Goal: Task Accomplishment & Management: Manage account settings

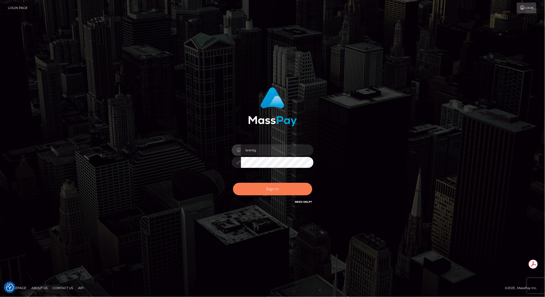
click at [268, 184] on button "Sign in" at bounding box center [272, 189] width 79 height 13
type input "brentg"
click at [266, 191] on button "Sign in" at bounding box center [272, 189] width 79 height 13
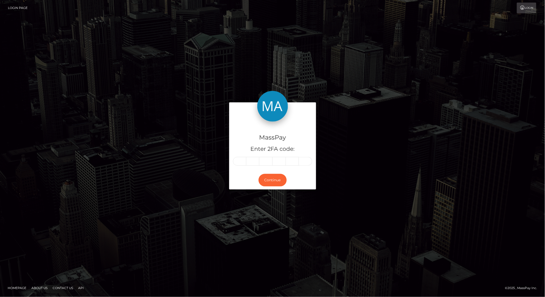
click at [243, 160] on input "text" at bounding box center [239, 161] width 13 height 9
type input "1"
type input "9"
type input "8"
type input "0"
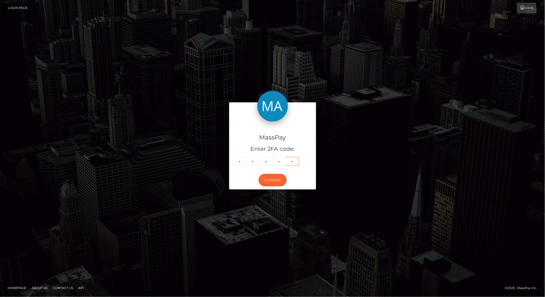
type input "8"
type input "4"
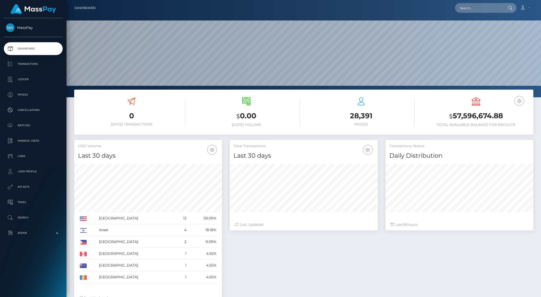
scroll to position [90, 148]
click at [474, 11] on input "text" at bounding box center [479, 8] width 48 height 10
paste input "68b96e9657d332001c6d864e"
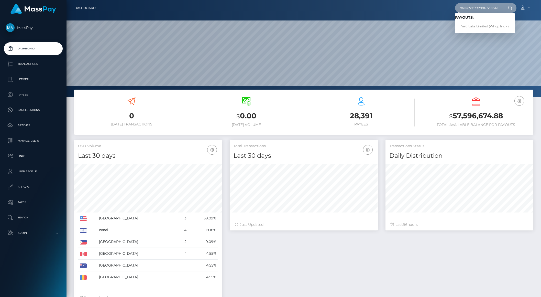
type input "68b96e9657d332001c6d864e"
click at [476, 22] on link "Velo Labs Limited (Whop Inc - )" at bounding box center [485, 26] width 60 height 9
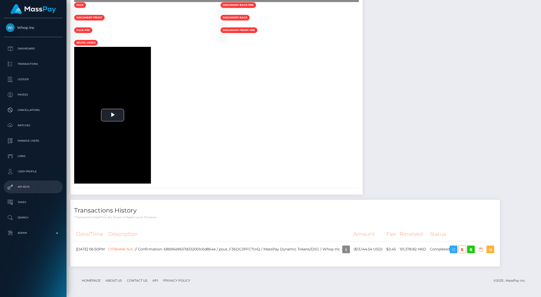
scroll to position [749, 0]
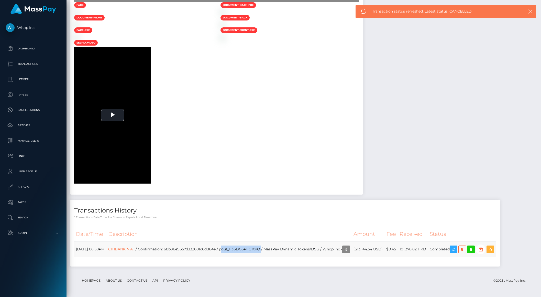
drag, startPoint x: 241, startPoint y: 249, endPoint x: 282, endPoint y: 248, distance: 40.4
click at [282, 248] on td "CITIBANK N.A. | / Confirmation: 68b96e9657d332001c6d864e / pout_F36DG3PFCTtnQ /…" at bounding box center [228, 249] width 245 height 16
copy td "pout_F36DG3PFCTtnQ"
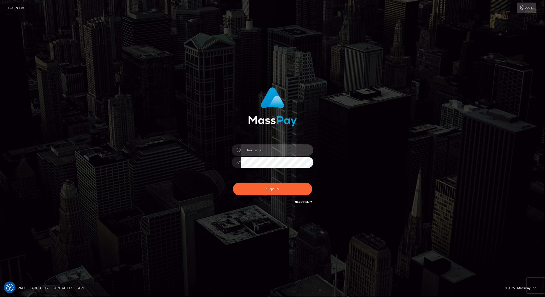
type input "brentg"
click at [256, 186] on button "Sign in" at bounding box center [272, 189] width 79 height 13
type input "brentg"
click at [264, 187] on button "Sign in" at bounding box center [272, 189] width 79 height 13
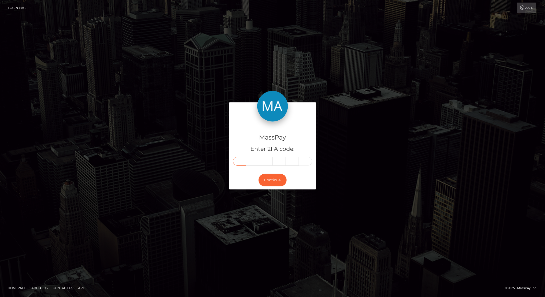
paste input "5"
type input "5"
type input "7"
type input "4"
type input "9"
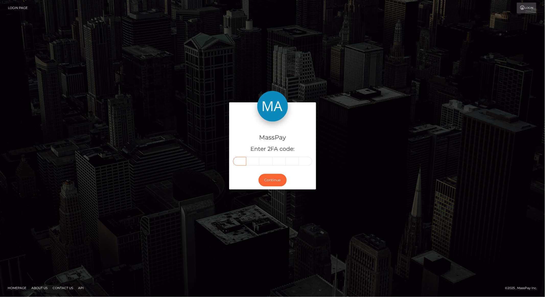
type input "9"
type input "6"
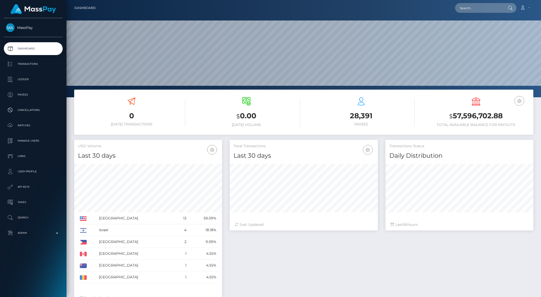
scroll to position [90, 148]
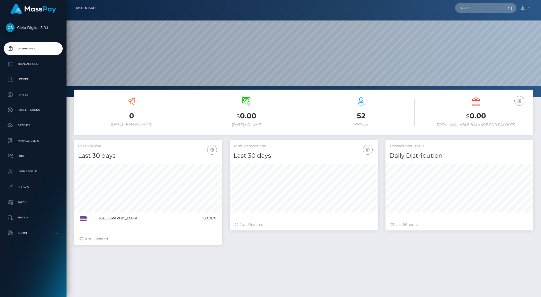
scroll to position [90, 148]
click at [30, 65] on p "Transactions" at bounding box center [33, 64] width 55 height 8
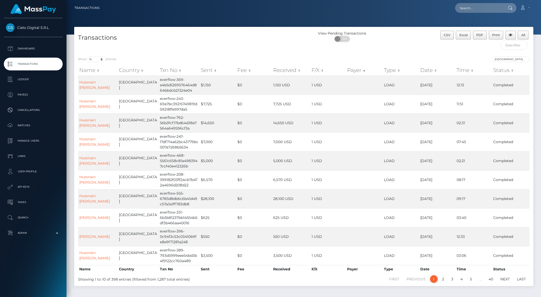
click at [424, 69] on th "Date" at bounding box center [437, 70] width 36 height 10
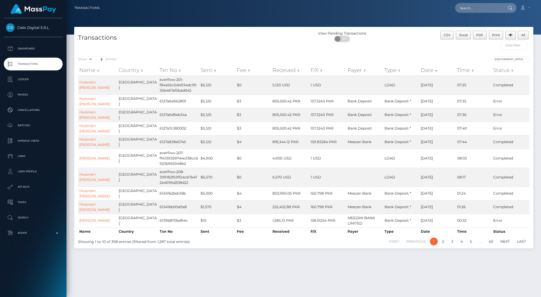
click at [428, 72] on th "Date" at bounding box center [437, 70] width 36 height 10
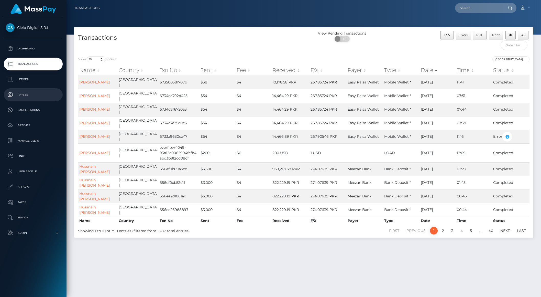
click at [28, 92] on p "Payees" at bounding box center [33, 95] width 55 height 8
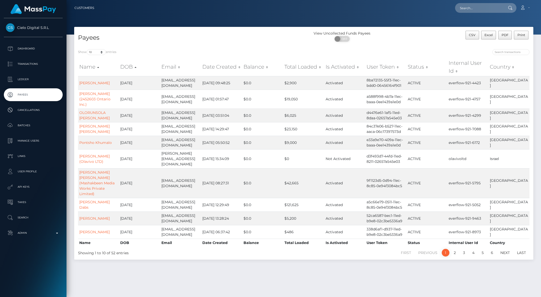
click at [204, 69] on th "Date Created" at bounding box center [221, 67] width 41 height 18
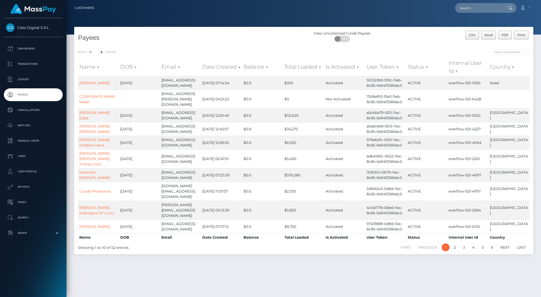
click at [204, 69] on th "Date Created" at bounding box center [221, 67] width 41 height 18
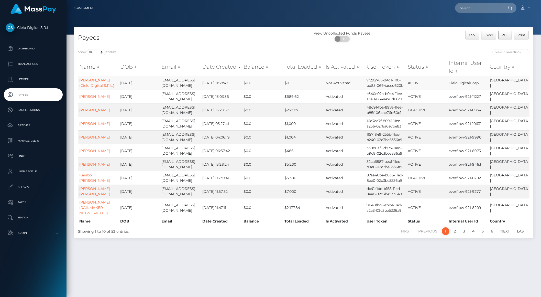
click at [82, 83] on link "[PERSON_NAME] (Cielo Digital S.R.L.)" at bounding box center [96, 83] width 35 height 10
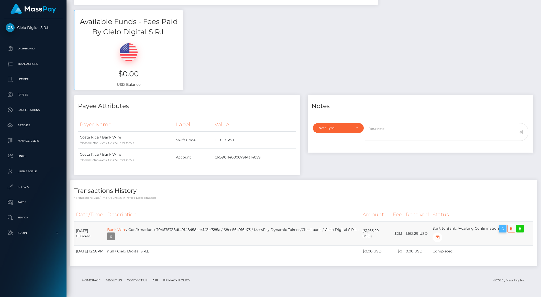
scroll to position [61, 148]
click at [505, 225] on icon "button" at bounding box center [502, 228] width 6 height 6
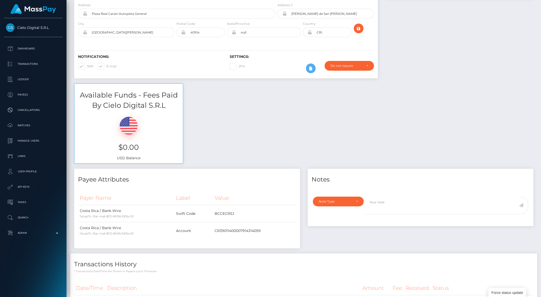
scroll to position [0, 0]
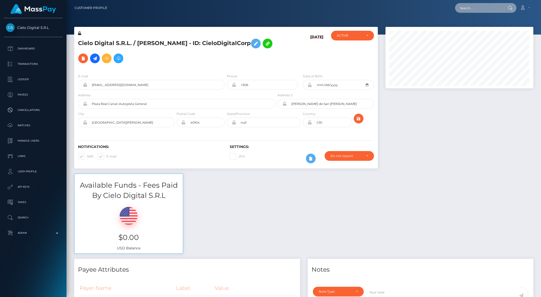
click at [468, 9] on input "text" at bounding box center [479, 8] width 48 height 10
paste input "pout_xNDPoipS5vFtR"
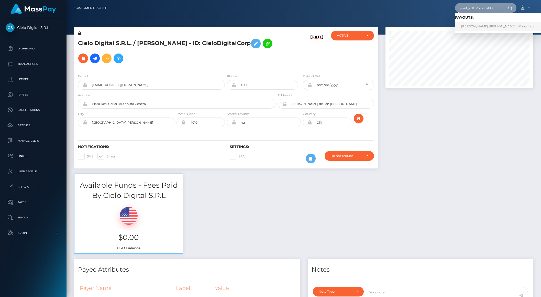
type input "pout_xNDPoipS5vFtR"
click at [472, 24] on link "JOHN ANTHONY RODRIGUEZ (Whop Inc - )" at bounding box center [498, 26] width 87 height 9
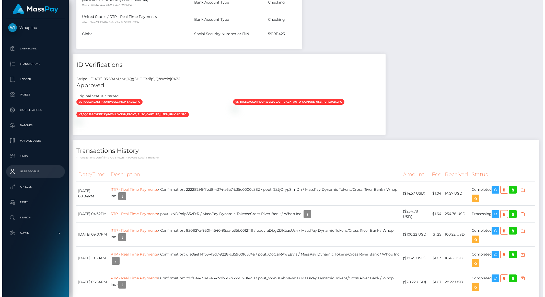
scroll to position [461, 0]
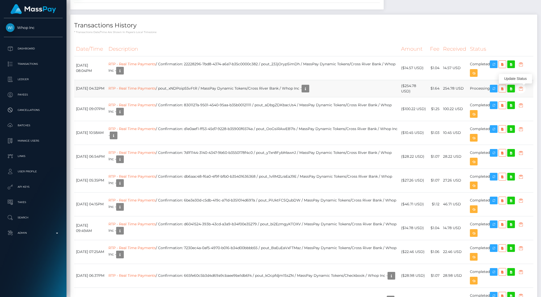
click at [524, 91] on icon "button" at bounding box center [520, 88] width 6 height 6
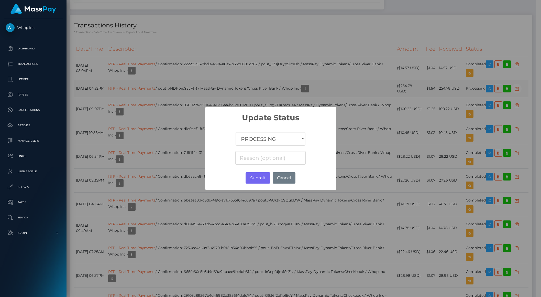
scroll to position [255614, 255528]
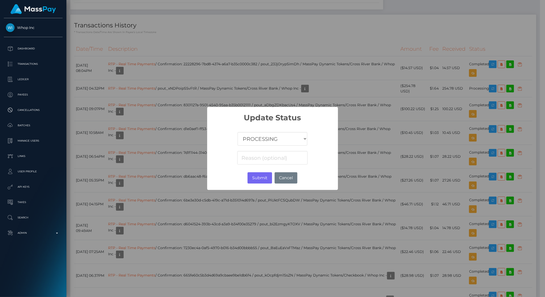
click at [256, 137] on select "COMPLETED CANCELLED READY_FOR_PICKUP PROCESSING" at bounding box center [273, 139] width 70 height 14
select select "CANCELLED"
click at [238, 132] on select "COMPLETED CANCELLED READY_FOR_PICKUP PROCESSING" at bounding box center [273, 139] width 70 height 14
click at [255, 179] on button "Submit" at bounding box center [260, 177] width 24 height 11
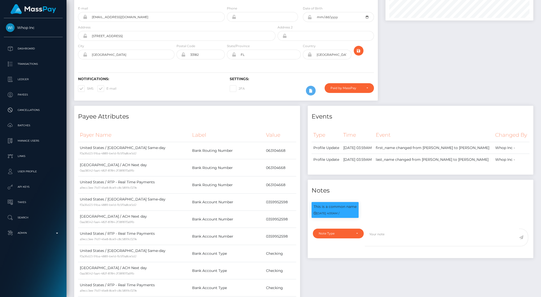
scroll to position [0, 0]
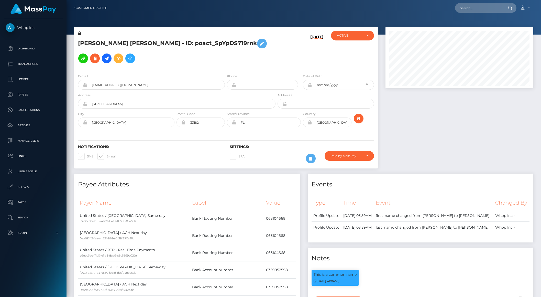
click at [478, 12] on input "text" at bounding box center [479, 8] width 48 height 10
paste input "2383727-1758122506"
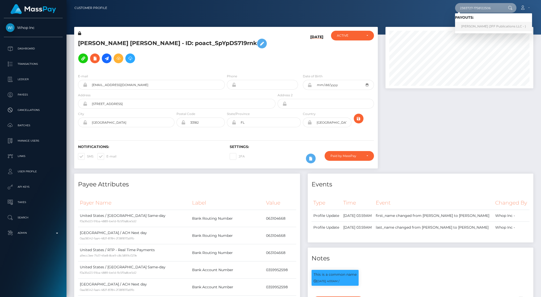
type input "2383727-1758122506"
click at [480, 27] on link "Jonathan Metzger (JFF Publications LLC - )" at bounding box center [493, 26] width 77 height 9
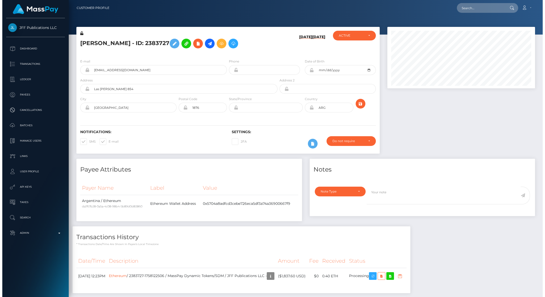
scroll to position [61, 148]
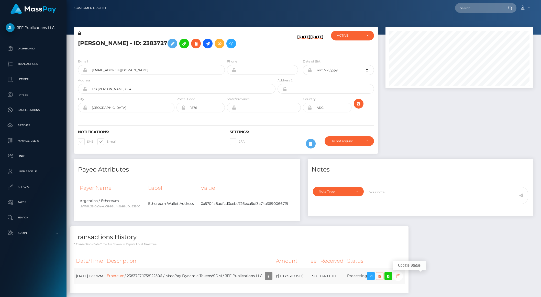
click at [401, 277] on icon "button" at bounding box center [398, 276] width 6 height 6
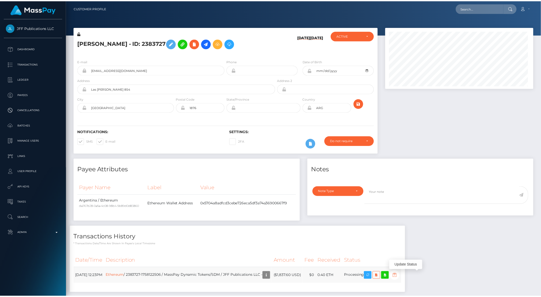
scroll to position [255614, 255528]
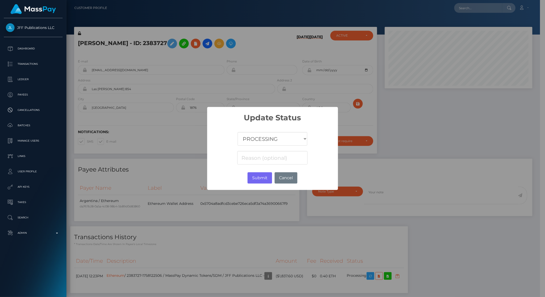
click at [256, 141] on select "COMPLETED CANCELLED READY_FOR_PICKUP PROCESSING" at bounding box center [273, 139] width 70 height 14
select select "CANCELLED"
click at [238, 132] on select "COMPLETED CANCELLED READY_FOR_PICKUP PROCESSING" at bounding box center [273, 139] width 70 height 14
click at [258, 178] on button "Submit" at bounding box center [260, 177] width 24 height 11
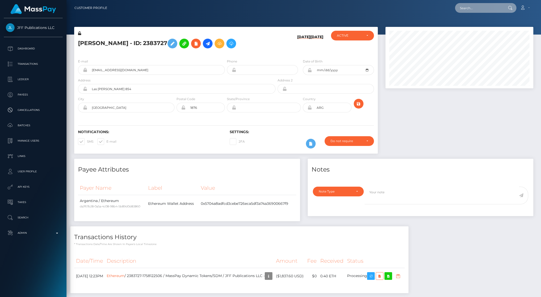
click at [464, 10] on input "text" at bounding box center [479, 8] width 48 height 10
paste input "4155f8d2-d024-40a8-9617-98a3355b129f"
type input "4155f8d2-d024-40a8-9617-98a3355b129f"
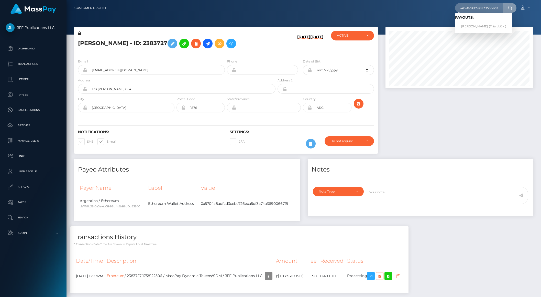
scroll to position [0, 0]
click at [489, 27] on link "Pedro Luis Resende Costa (Tilia LLC - )" at bounding box center [483, 26] width 57 height 9
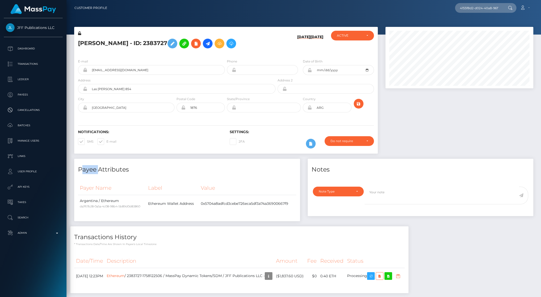
click at [489, 27] on div at bounding box center [459, 57] width 148 height 61
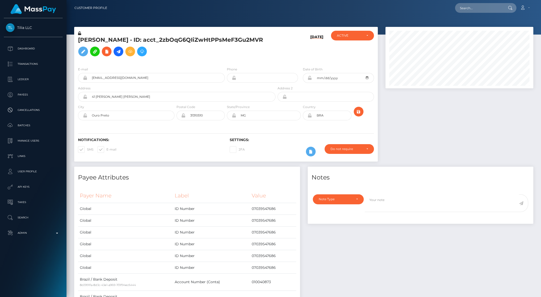
scroll to position [61, 148]
click at [175, 159] on div "Notifications: SMS E-mail" at bounding box center [150, 148] width 152 height 21
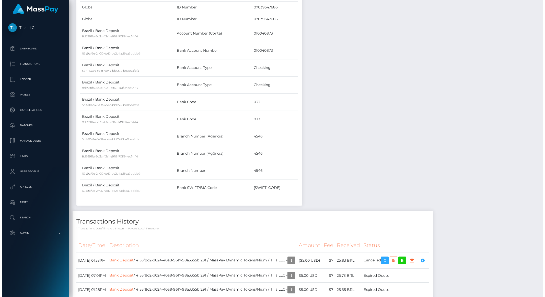
scroll to position [288, 0]
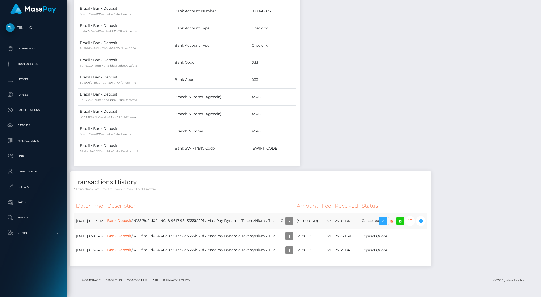
click at [131, 223] on link "Bank Deposit" at bounding box center [119, 220] width 24 height 5
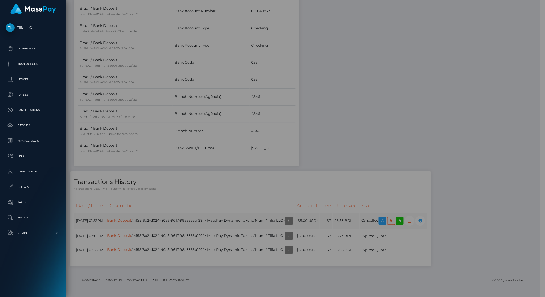
scroll to position [255614, 255528]
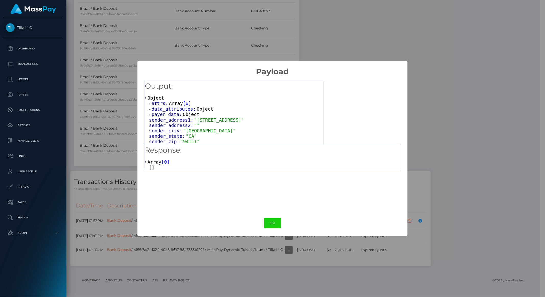
click at [161, 105] on span "attrs:" at bounding box center [160, 102] width 17 height 5
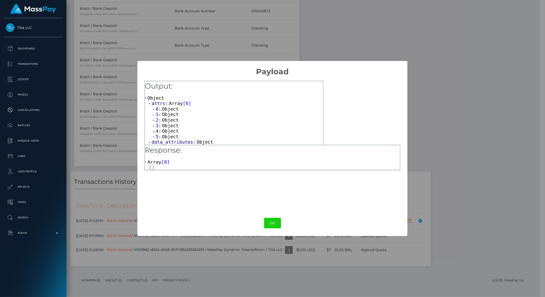
click at [162, 109] on span "Object" at bounding box center [170, 108] width 17 height 5
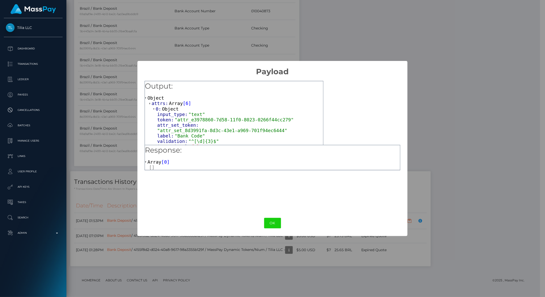
scroll to position [49, 0]
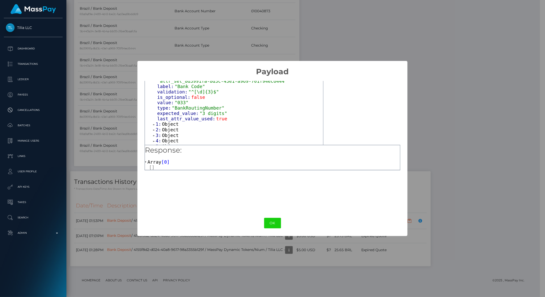
click at [166, 121] on span "Object" at bounding box center [170, 123] width 17 height 5
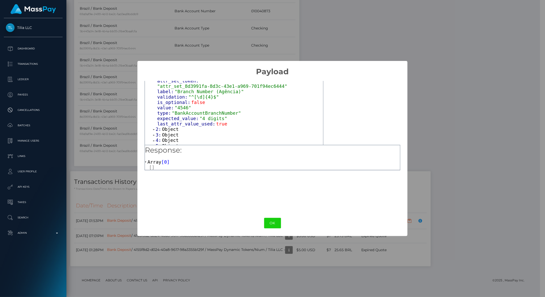
click at [165, 126] on span "Object" at bounding box center [170, 128] width 17 height 5
click at [165, 128] on span "Object" at bounding box center [170, 130] width 17 height 5
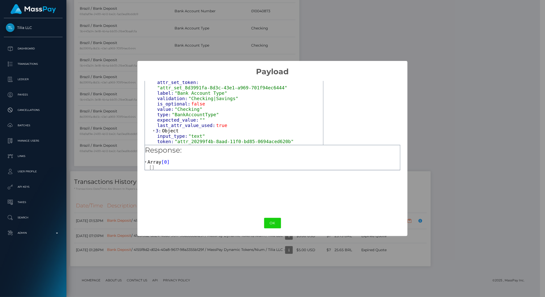
scroll to position [228, 0]
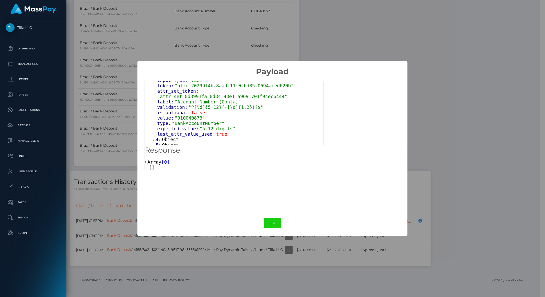
click at [163, 137] on span "Object" at bounding box center [170, 139] width 17 height 5
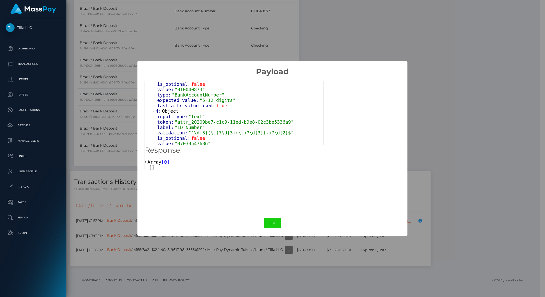
scroll to position [311, 0]
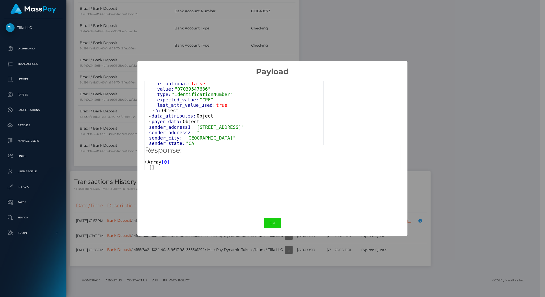
click at [162, 108] on span "Object" at bounding box center [170, 110] width 17 height 5
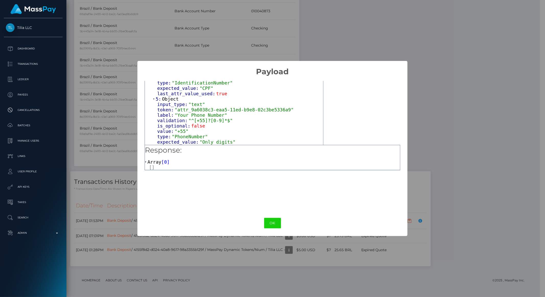
scroll to position [334, 0]
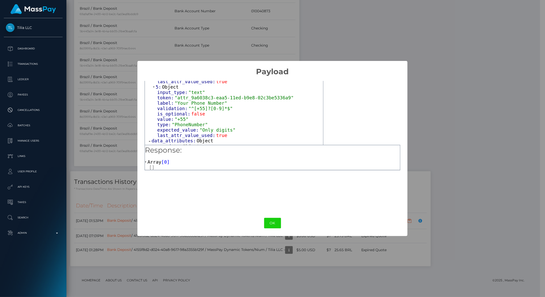
click at [166, 138] on span "data_attributes:" at bounding box center [174, 140] width 45 height 5
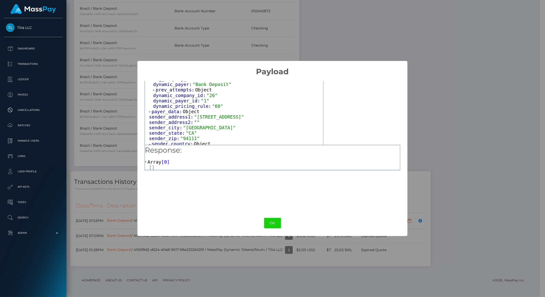
scroll to position [471, 0]
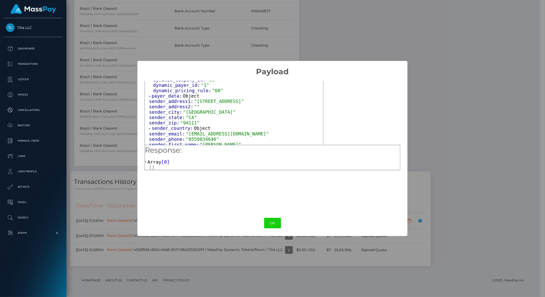
click at [166, 125] on span "sender_country:" at bounding box center [173, 127] width 42 height 5
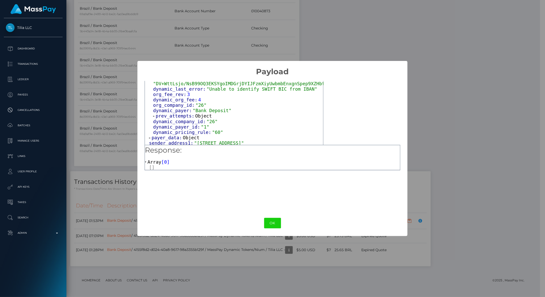
scroll to position [429, 0]
click at [163, 135] on span "payer_data:" at bounding box center [167, 137] width 31 height 5
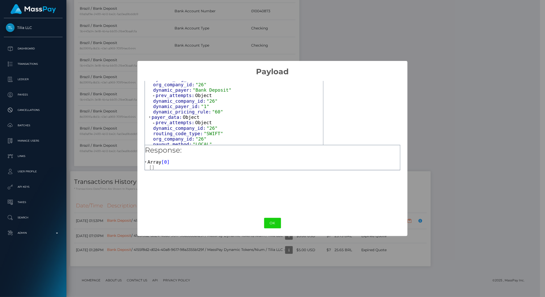
scroll to position [448, 0]
click at [170, 121] on span "prev_attempts:" at bounding box center [176, 123] width 40 height 5
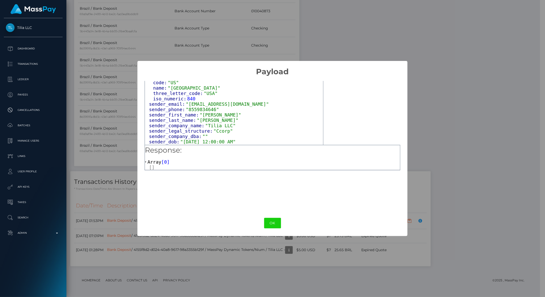
scroll to position [560, 0]
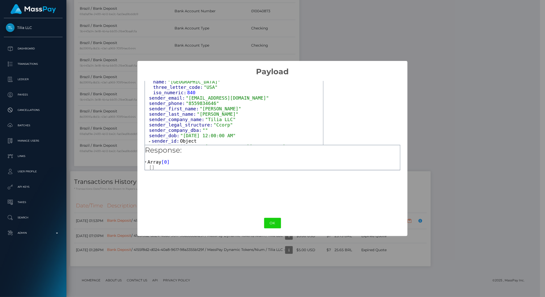
click at [159, 138] on span "sender_id:" at bounding box center [166, 140] width 29 height 5
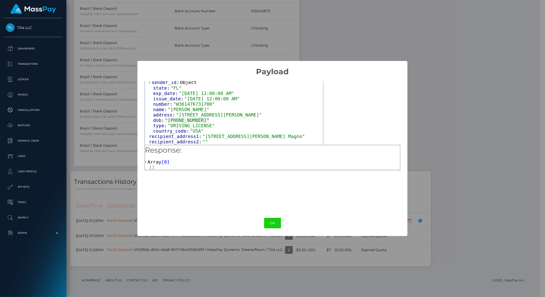
scroll to position [622, 0]
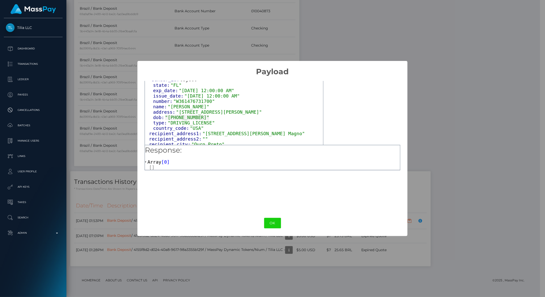
click at [154, 157] on span "recipient_country:" at bounding box center [177, 159] width 51 height 5
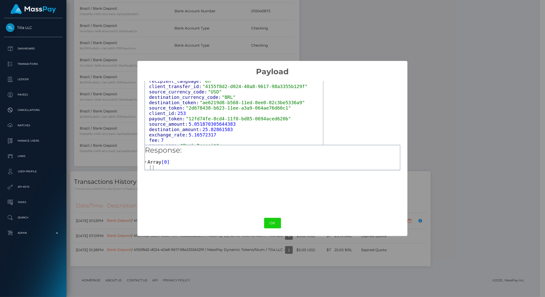
scroll to position [768, 0]
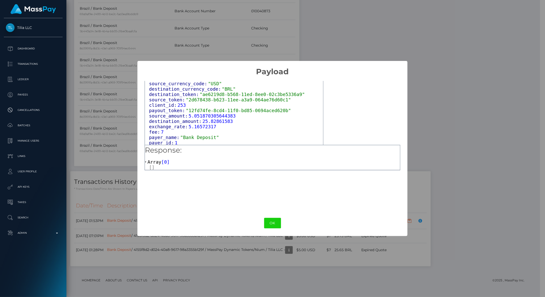
click at [162, 145] on span "destination_country:" at bounding box center [180, 147] width 56 height 5
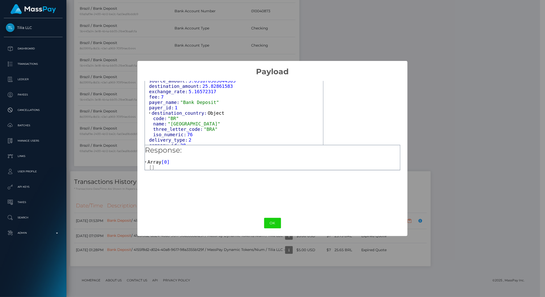
scroll to position [818, 0]
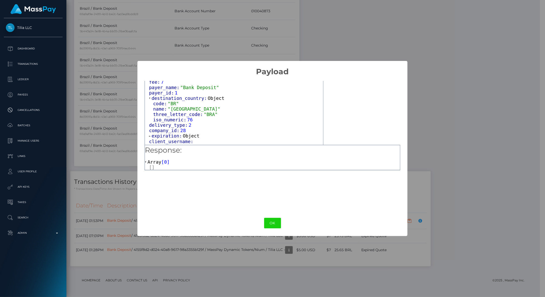
click at [166, 133] on span "expiration:" at bounding box center [167, 135] width 31 height 5
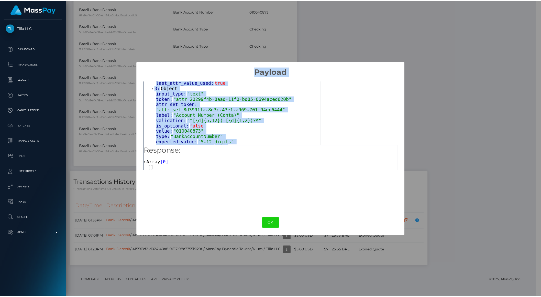
scroll to position [0, 0]
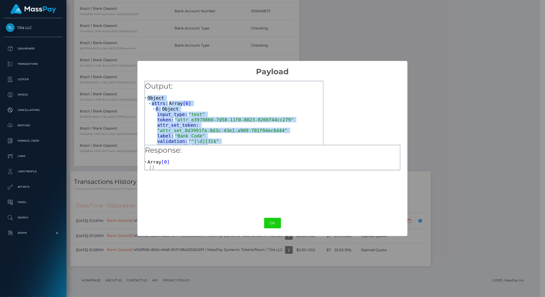
drag, startPoint x: 216, startPoint y: 137, endPoint x: 146, endPoint y: 98, distance: 80.1
copy div "Object attrs: Array [ 6 ] 0: Object input_type: "text" token: "attr_e3978860-7d…"
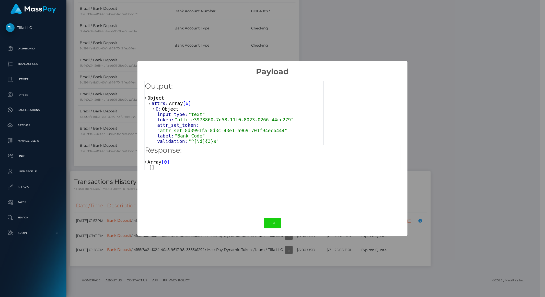
click at [112, 192] on div "× Payload Output: Object attrs: Array [ 6 ] 0: Object input_type: "text" token:…" at bounding box center [272, 148] width 545 height 297
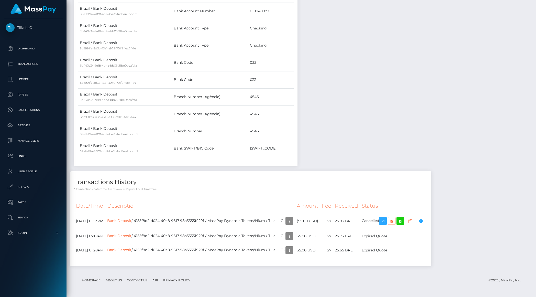
scroll to position [255614, 255528]
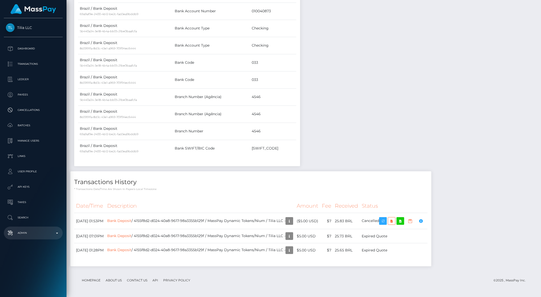
click at [30, 234] on p "Admin" at bounding box center [33, 233] width 55 height 8
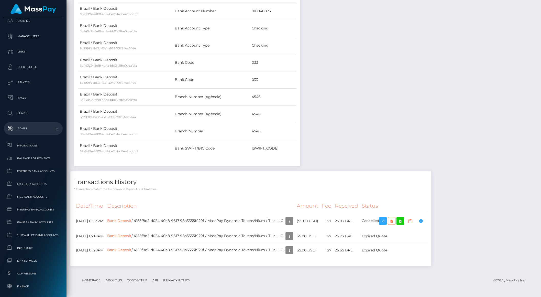
scroll to position [255, 0]
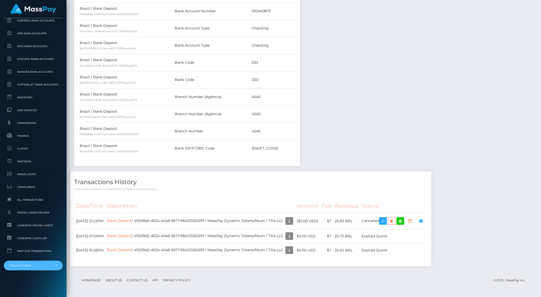
click at [14, 268] on div "Choose Client" at bounding box center [33, 265] width 59 height 10
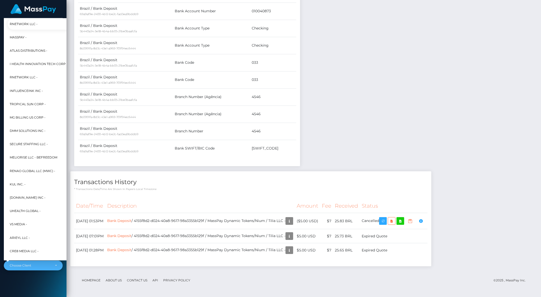
scroll to position [112, 6]
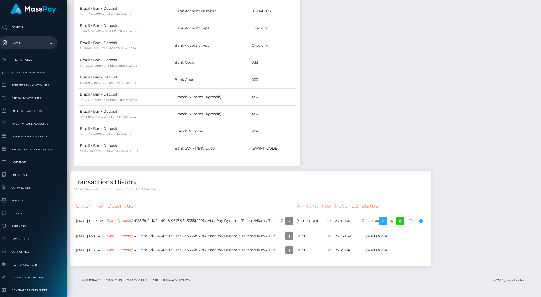
type input "mpw"
select select "263"
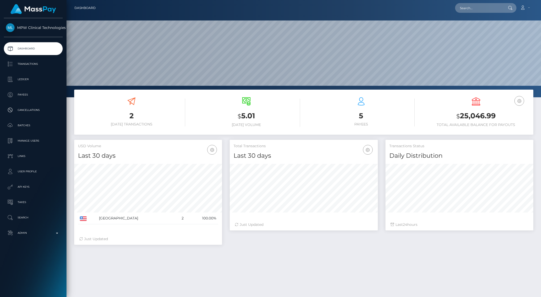
scroll to position [90, 148]
click at [21, 60] on p "Transactions" at bounding box center [33, 64] width 55 height 8
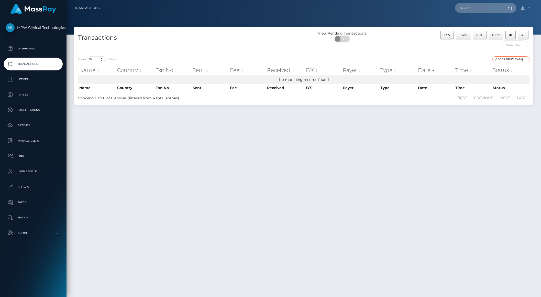
click at [509, 60] on input "[GEOGRAPHIC_DATA]" at bounding box center [510, 59] width 37 height 6
click at [509, 60] on input "Pakistan" at bounding box center [510, 59] width 37 height 6
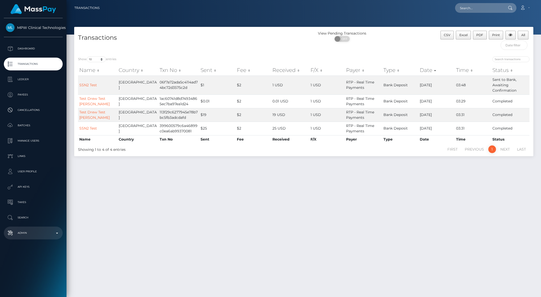
click at [25, 232] on p "Admin" at bounding box center [33, 233] width 55 height 8
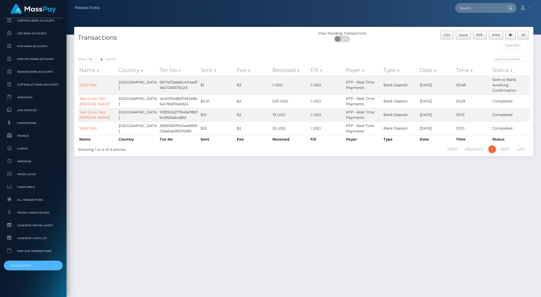
click at [29, 263] on div "Choose Client" at bounding box center [30, 265] width 41 height 4
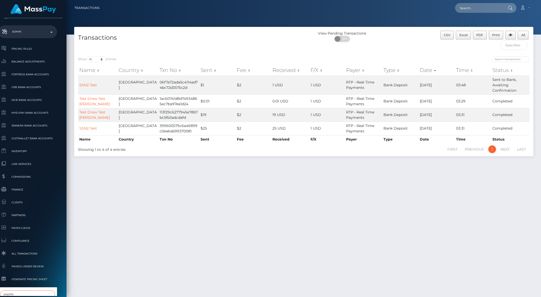
type input "paybis"
select select "314"
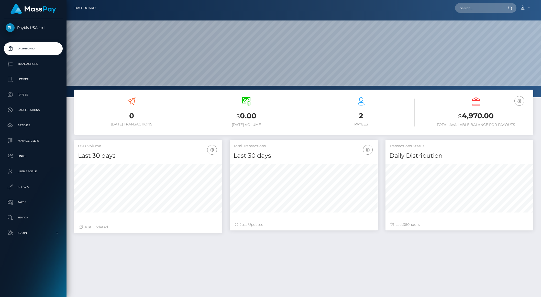
scroll to position [90, 148]
click at [27, 65] on p "Transactions" at bounding box center [33, 64] width 55 height 8
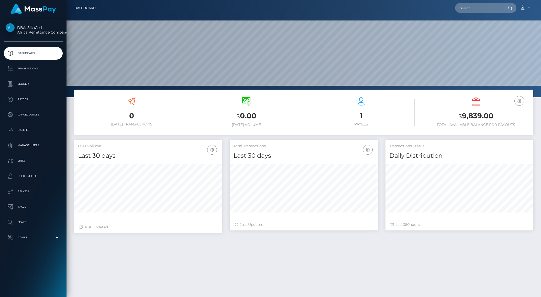
scroll to position [90, 148]
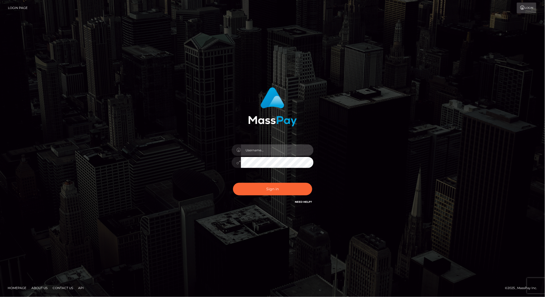
type input "brentg"
